Goal: Transaction & Acquisition: Book appointment/travel/reservation

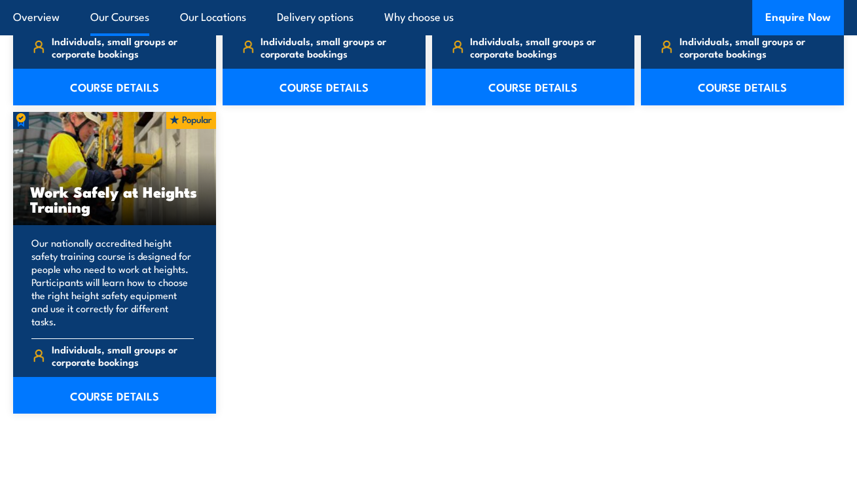
scroll to position [1620, 0]
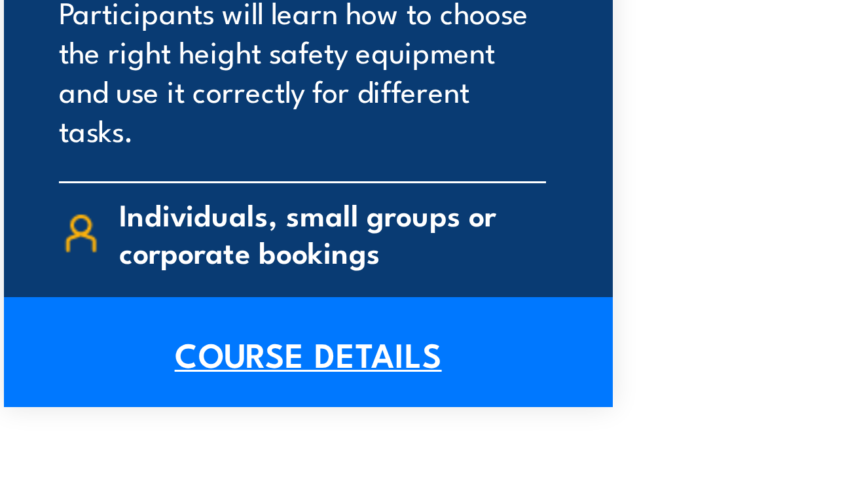
click at [98, 401] on link "COURSE DETAILS" at bounding box center [114, 400] width 203 height 37
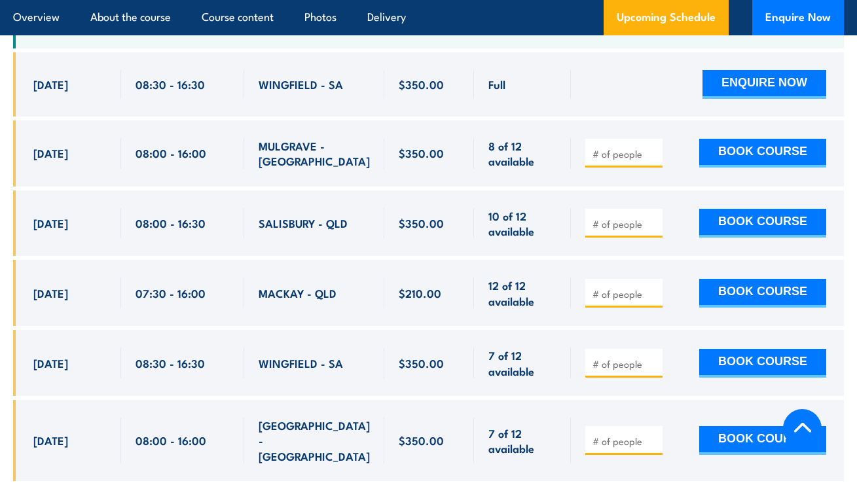
scroll to position [2196, 0]
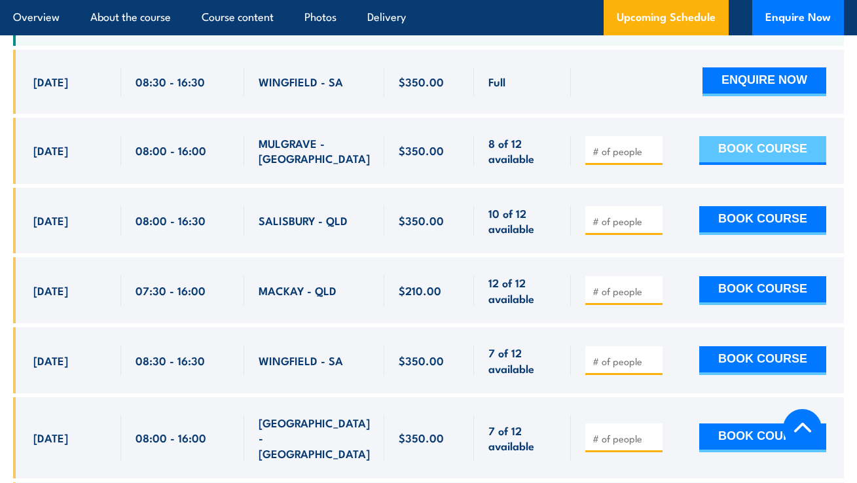
click at [756, 141] on button "BOOK COURSE" at bounding box center [762, 150] width 127 height 29
type input "1"
click at [736, 136] on button "BOOK COURSE" at bounding box center [762, 150] width 127 height 29
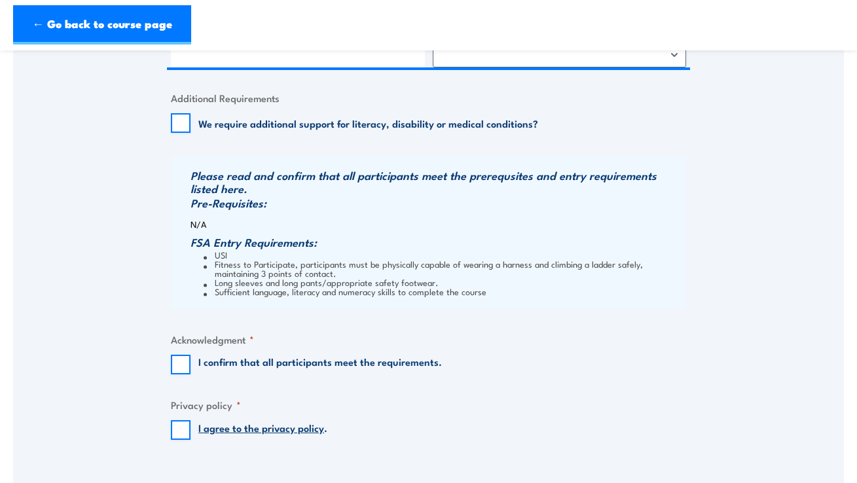
scroll to position [954, 0]
